Goal: Information Seeking & Learning: Learn about a topic

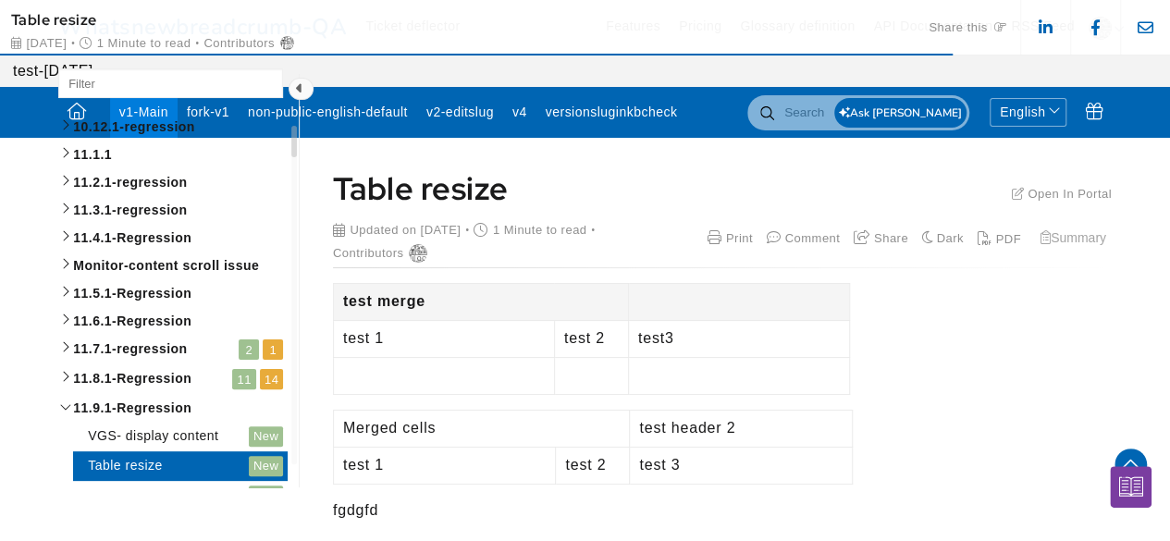
scroll to position [3745, 0]
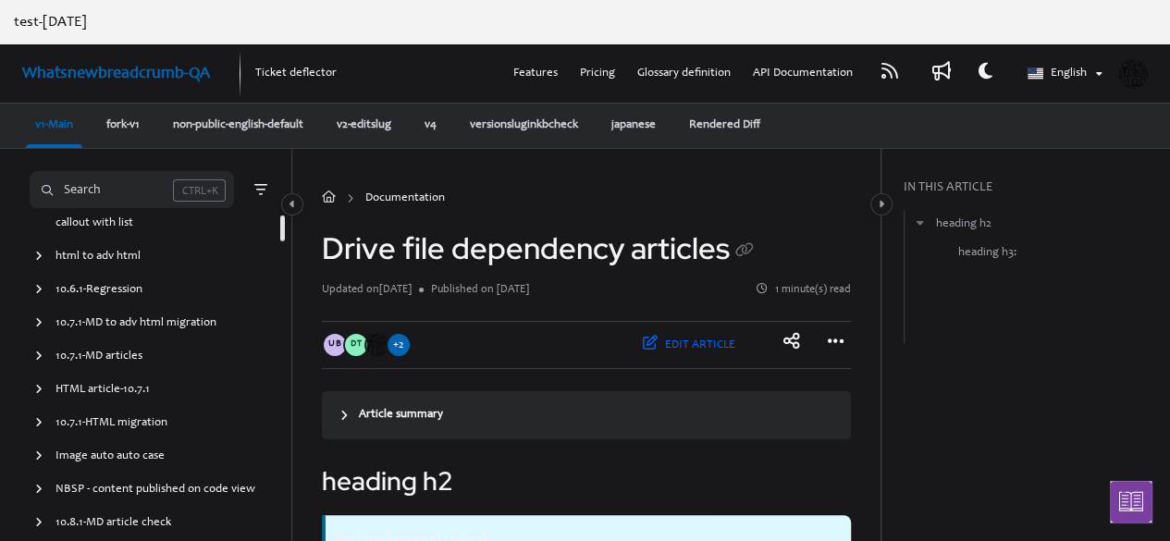
scroll to position [3836, 0]
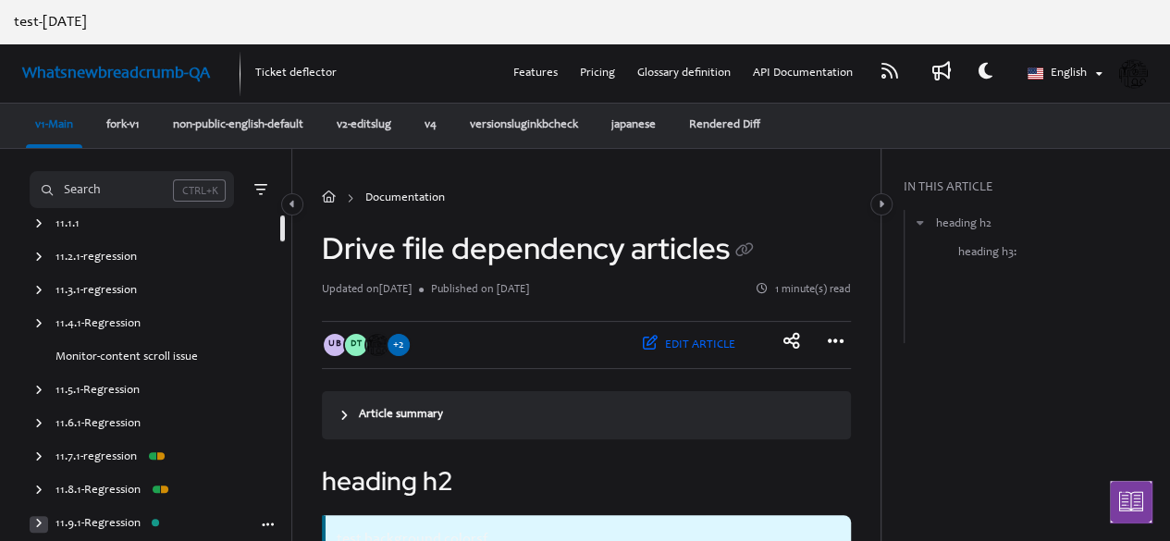
click at [37, 526] on icon "arrow" at bounding box center [38, 523] width 7 height 11
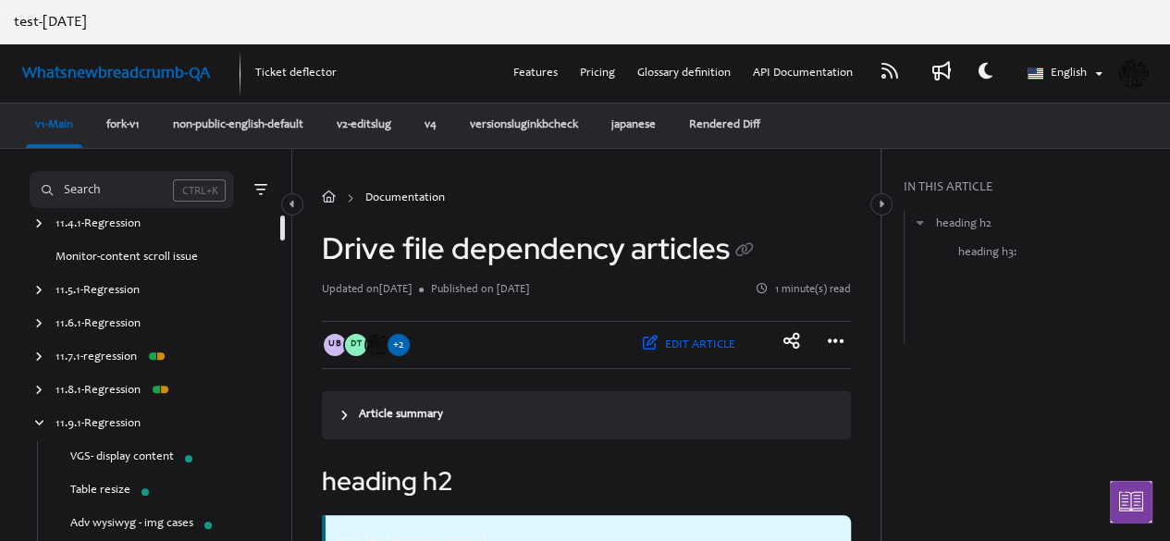
click at [121, 489] on link "Table resize" at bounding box center [100, 491] width 60 height 18
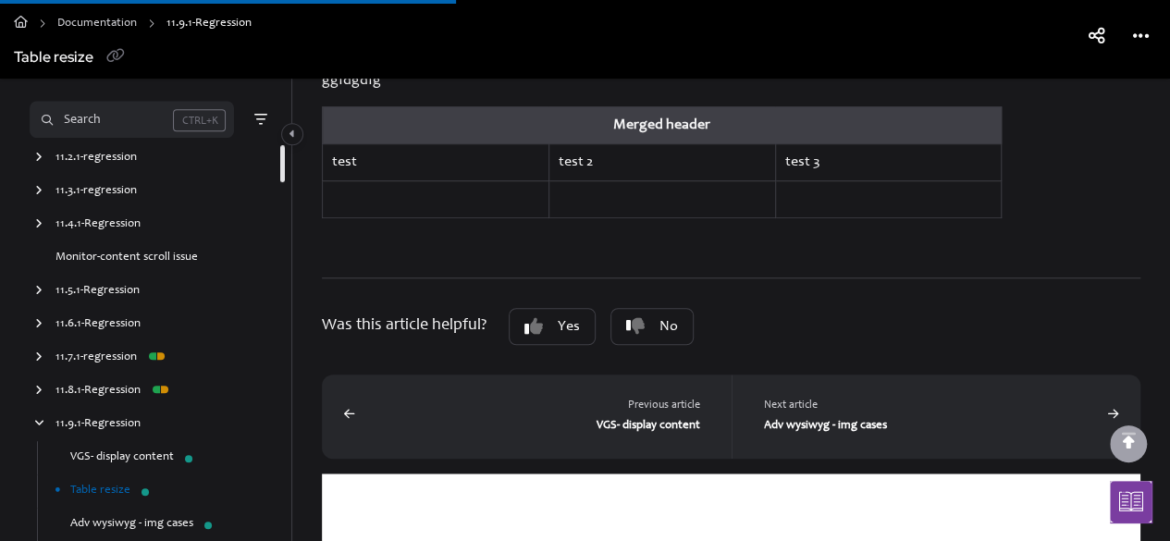
scroll to position [431, 0]
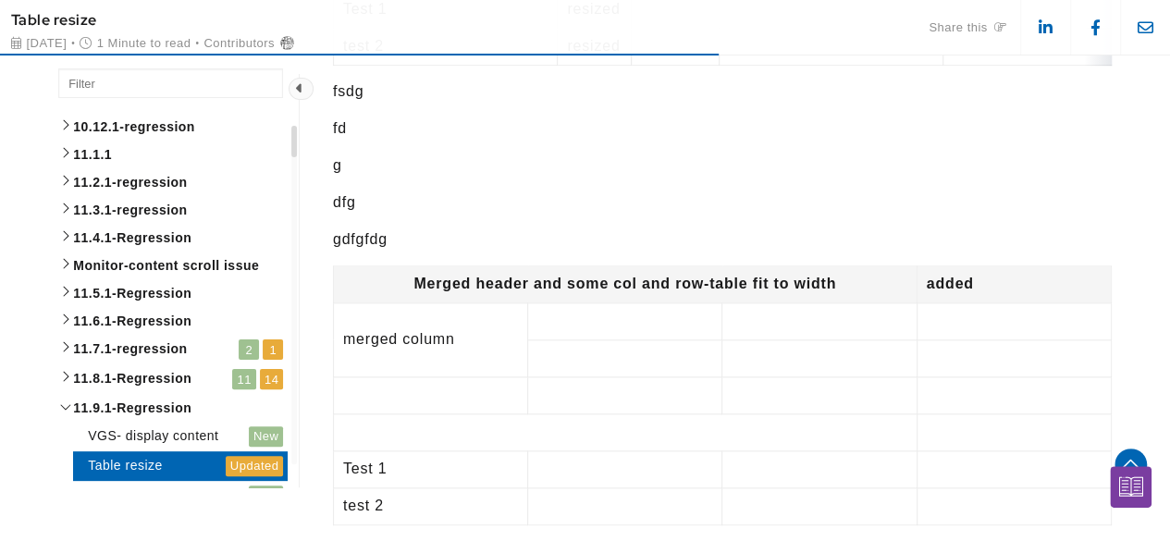
scroll to position [1110, 0]
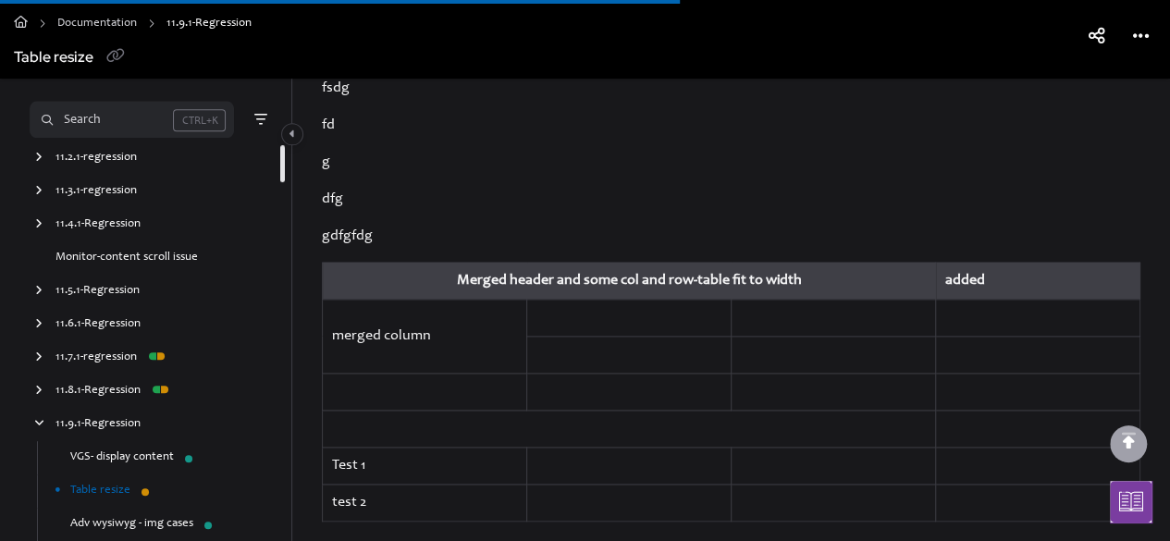
scroll to position [1295, 0]
